Goal: Information Seeking & Learning: Learn about a topic

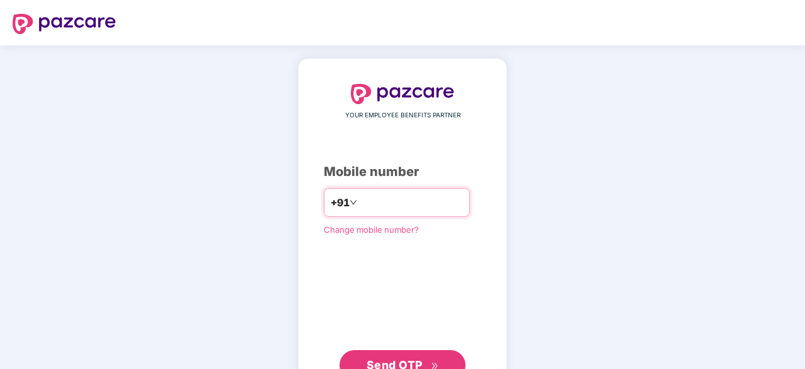
type input "**********"
click at [398, 353] on button "Send OTP" at bounding box center [403, 365] width 126 height 30
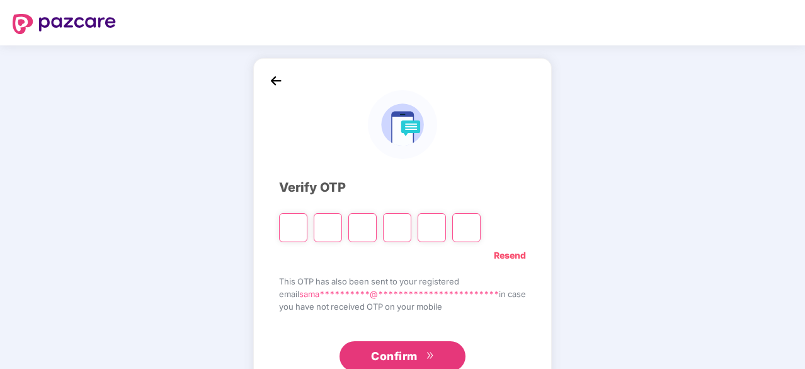
type input "*"
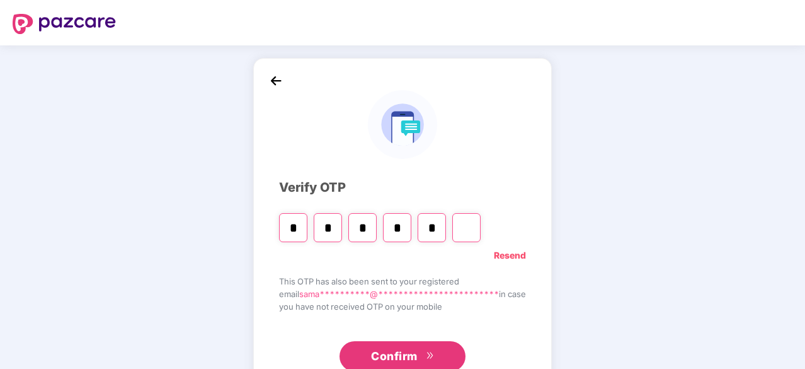
type input "*"
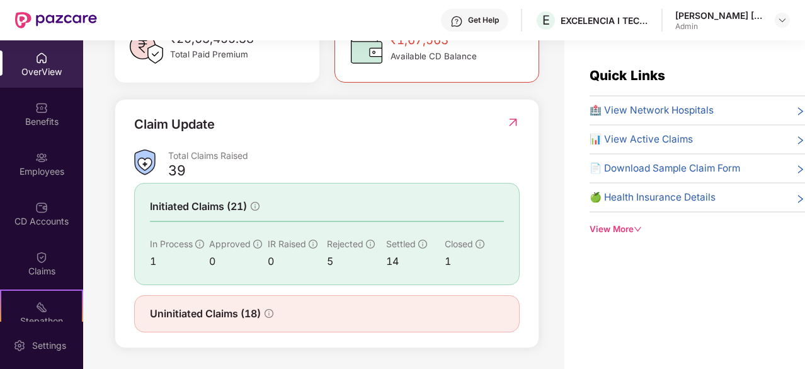
scroll to position [40, 0]
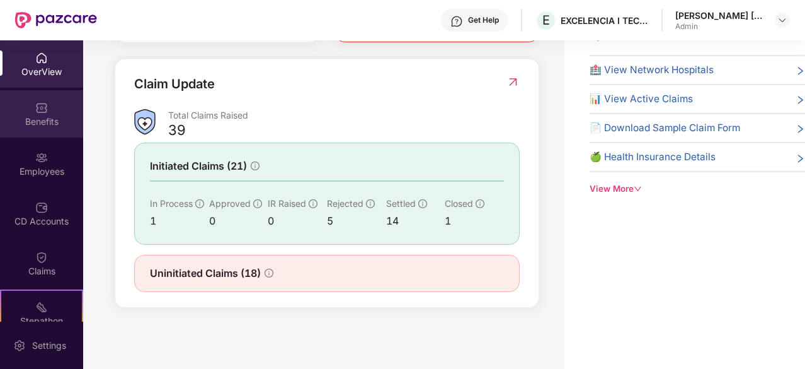
click at [43, 95] on div "Benefits" at bounding box center [41, 113] width 83 height 47
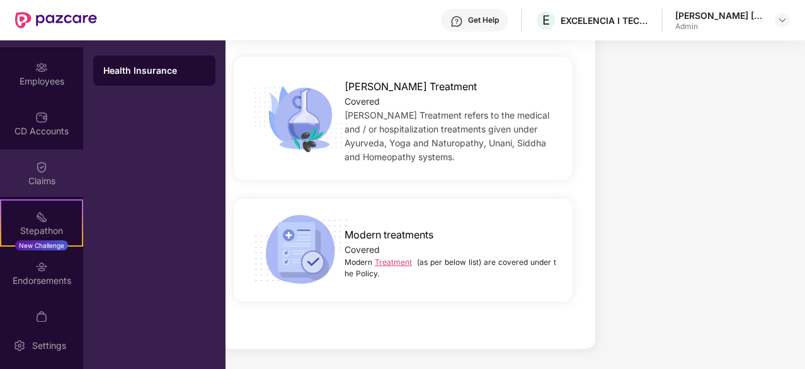
scroll to position [117, 0]
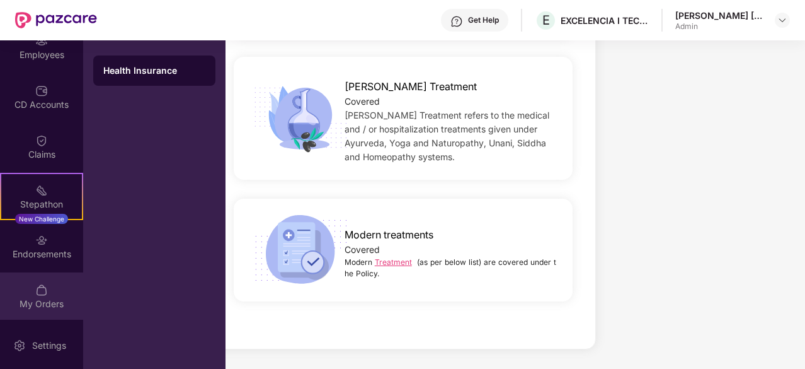
click at [33, 297] on div "My Orders" at bounding box center [41, 303] width 83 height 13
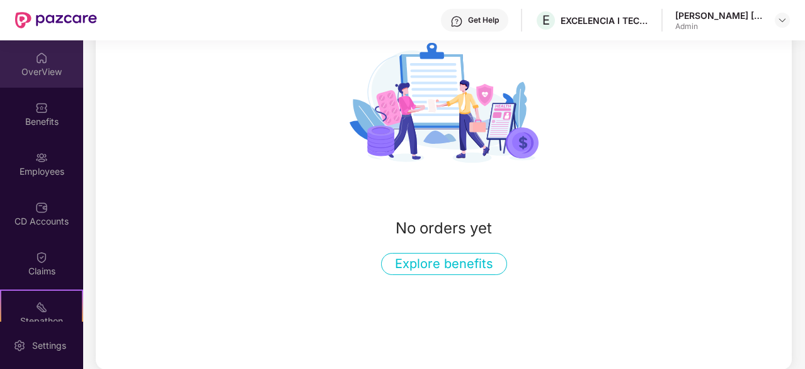
click at [37, 59] on img at bounding box center [41, 58] width 13 height 13
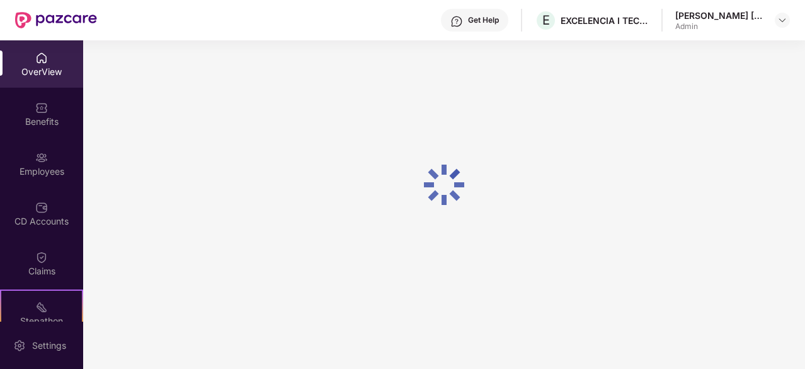
scroll to position [40, 0]
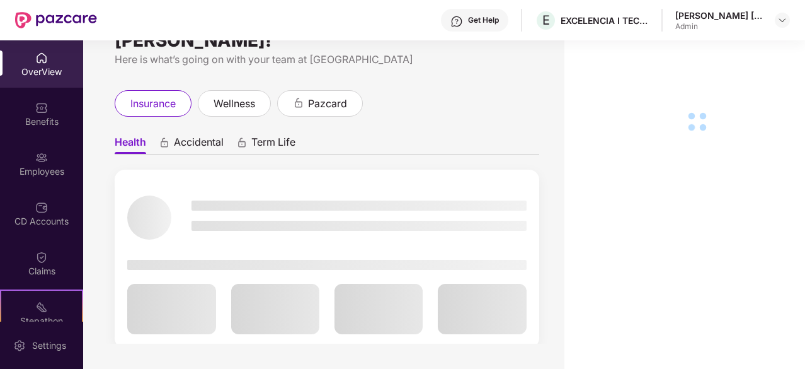
click at [488, 18] on div "Get Help" at bounding box center [483, 20] width 31 height 10
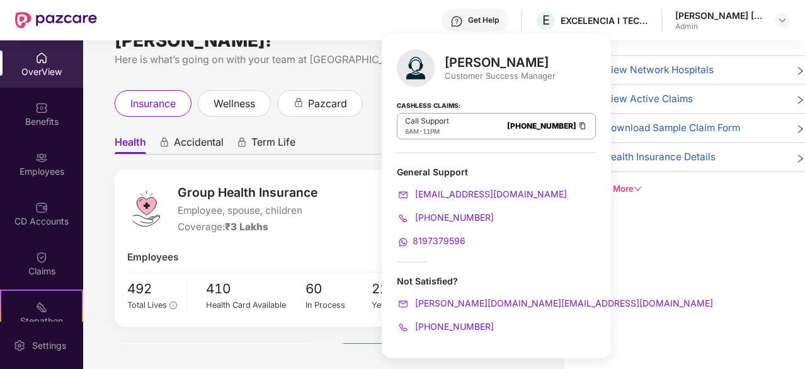
click at [655, 154] on span "🍏 Health Insurance Details" at bounding box center [653, 156] width 126 height 15
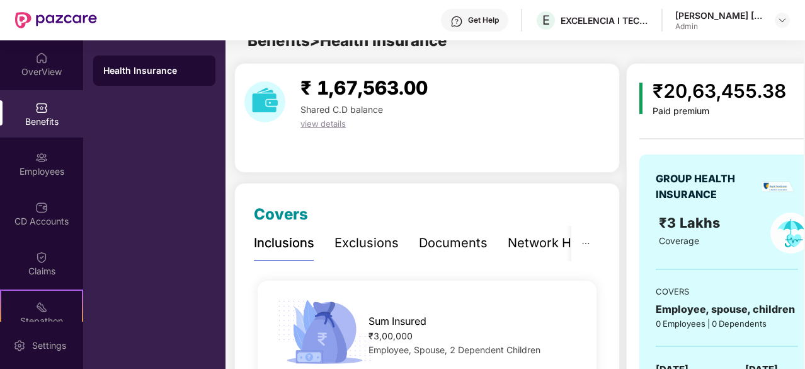
scroll to position [173, 0]
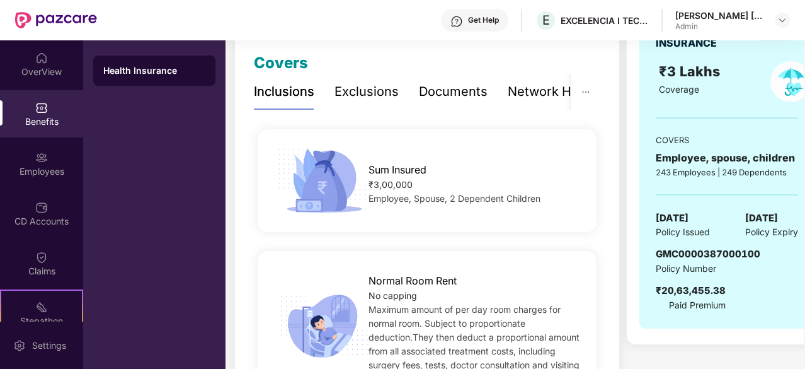
click at [440, 89] on div "Documents" at bounding box center [453, 92] width 69 height 20
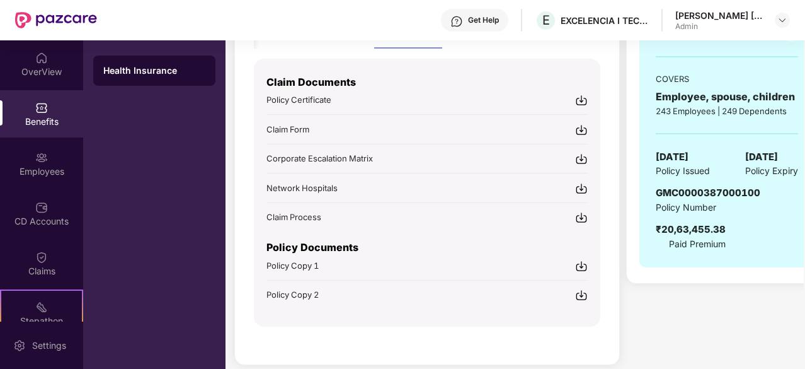
scroll to position [247, 0]
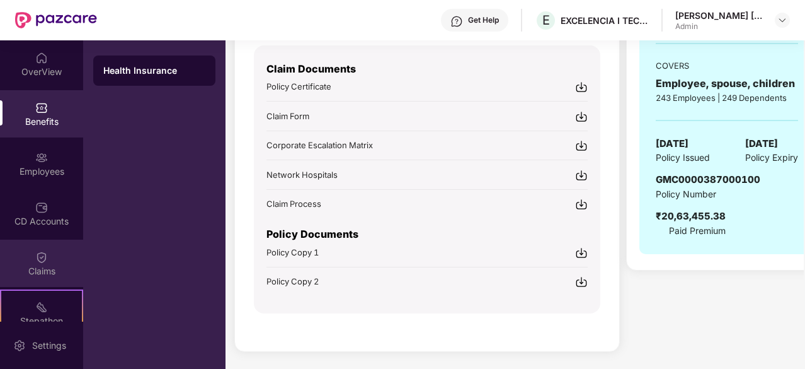
click at [35, 257] on img at bounding box center [41, 257] width 13 height 13
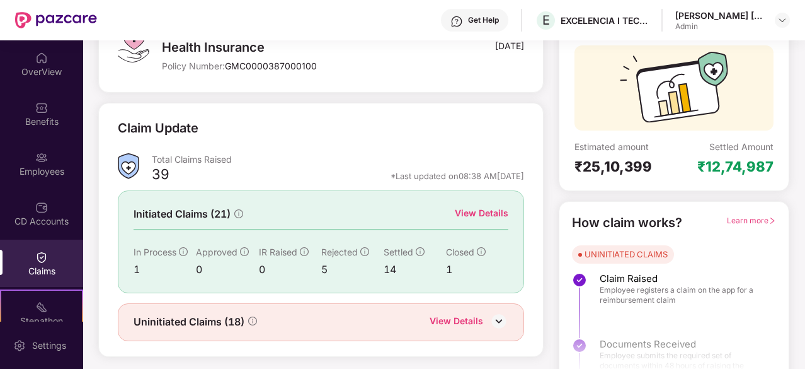
scroll to position [106, 0]
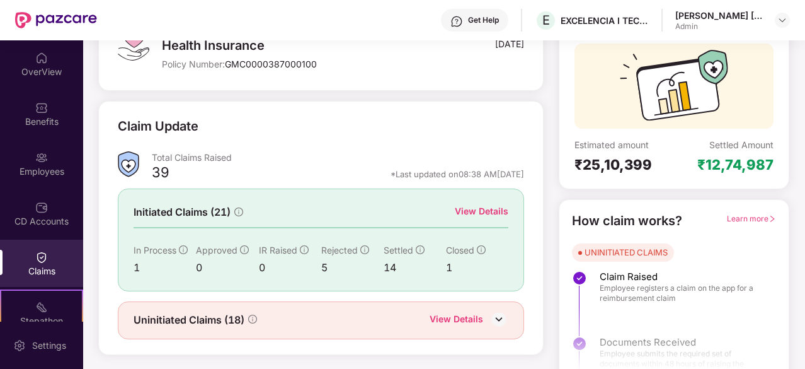
click at [478, 216] on div "View Details" at bounding box center [482, 211] width 54 height 14
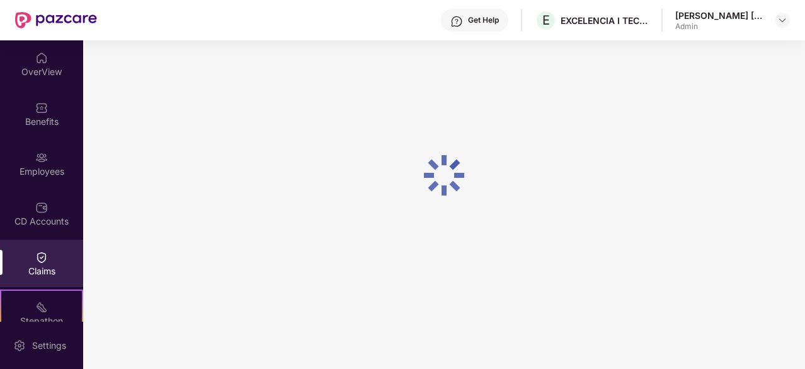
scroll to position [40, 0]
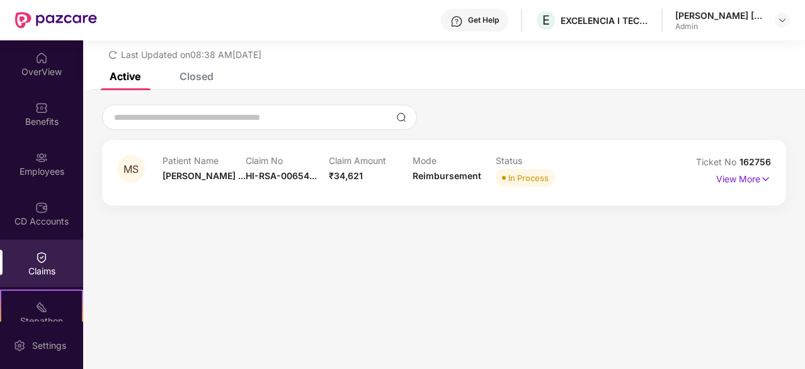
click at [207, 86] on div "Closed" at bounding box center [187, 76] width 53 height 28
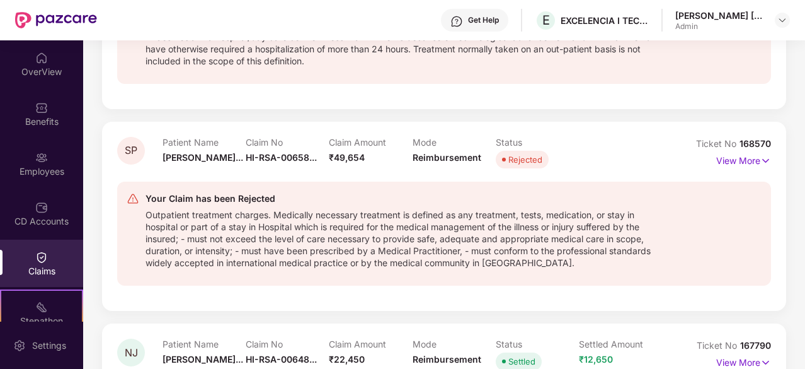
scroll to position [0, 0]
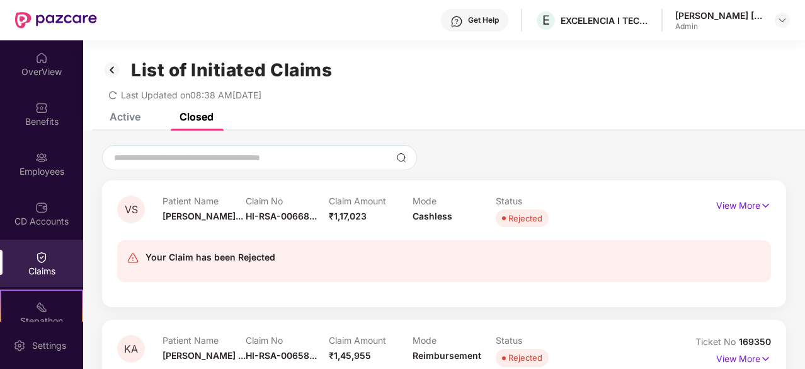
click at [40, 244] on div "Claims" at bounding box center [41, 262] width 83 height 47
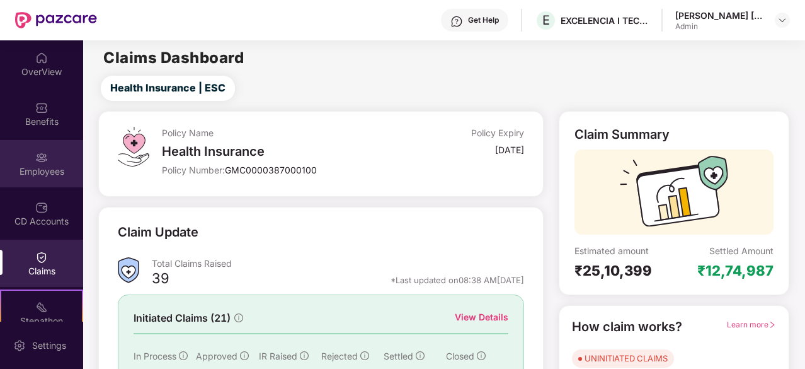
click at [35, 168] on div "Employees" at bounding box center [41, 171] width 83 height 13
